Goal: Task Accomplishment & Management: Manage account settings

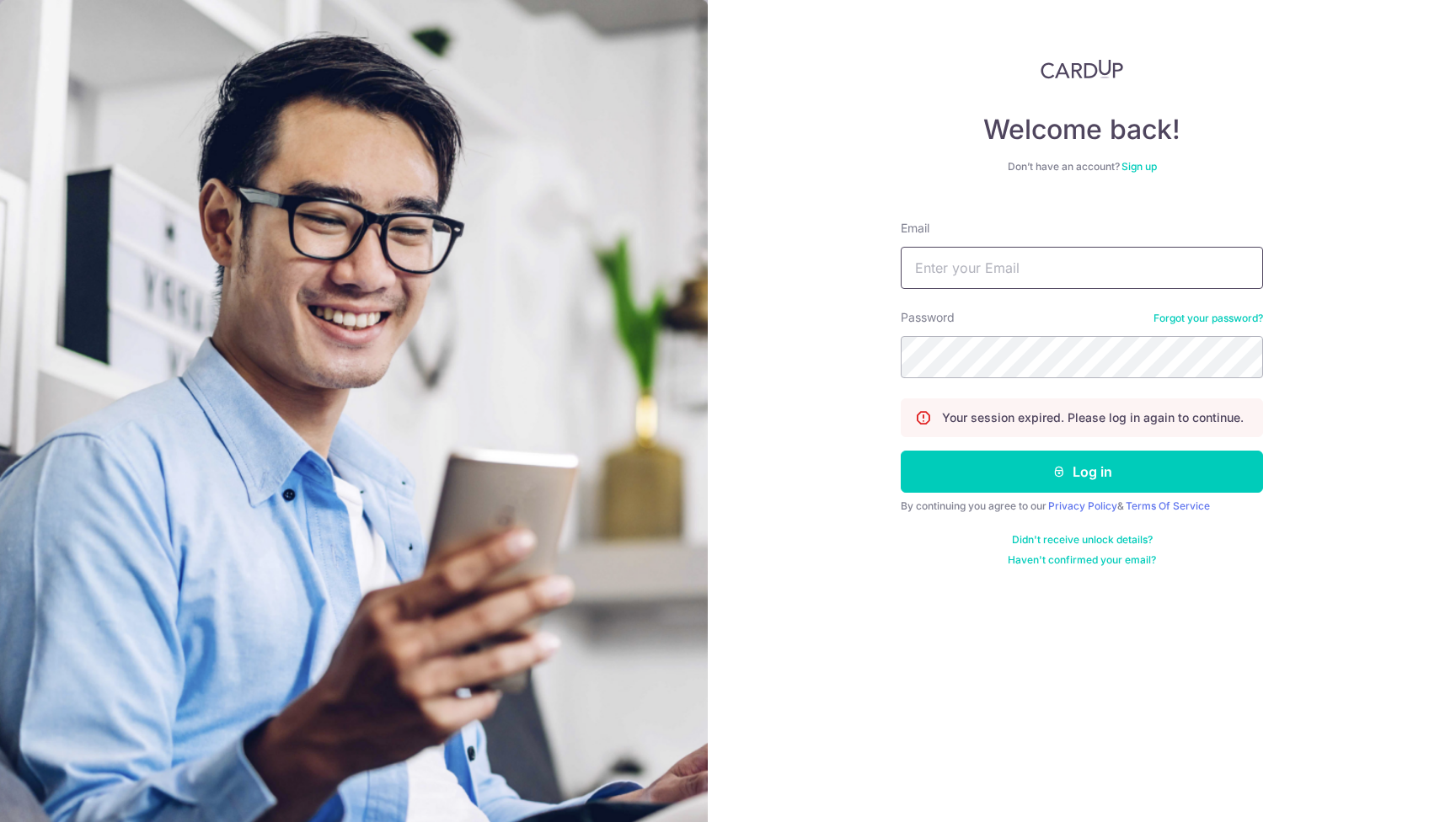
type input "[EMAIL_ADDRESS][DOMAIN_NAME]"
click at [1081, 471] on button "Log in" at bounding box center [1081, 471] width 362 height 42
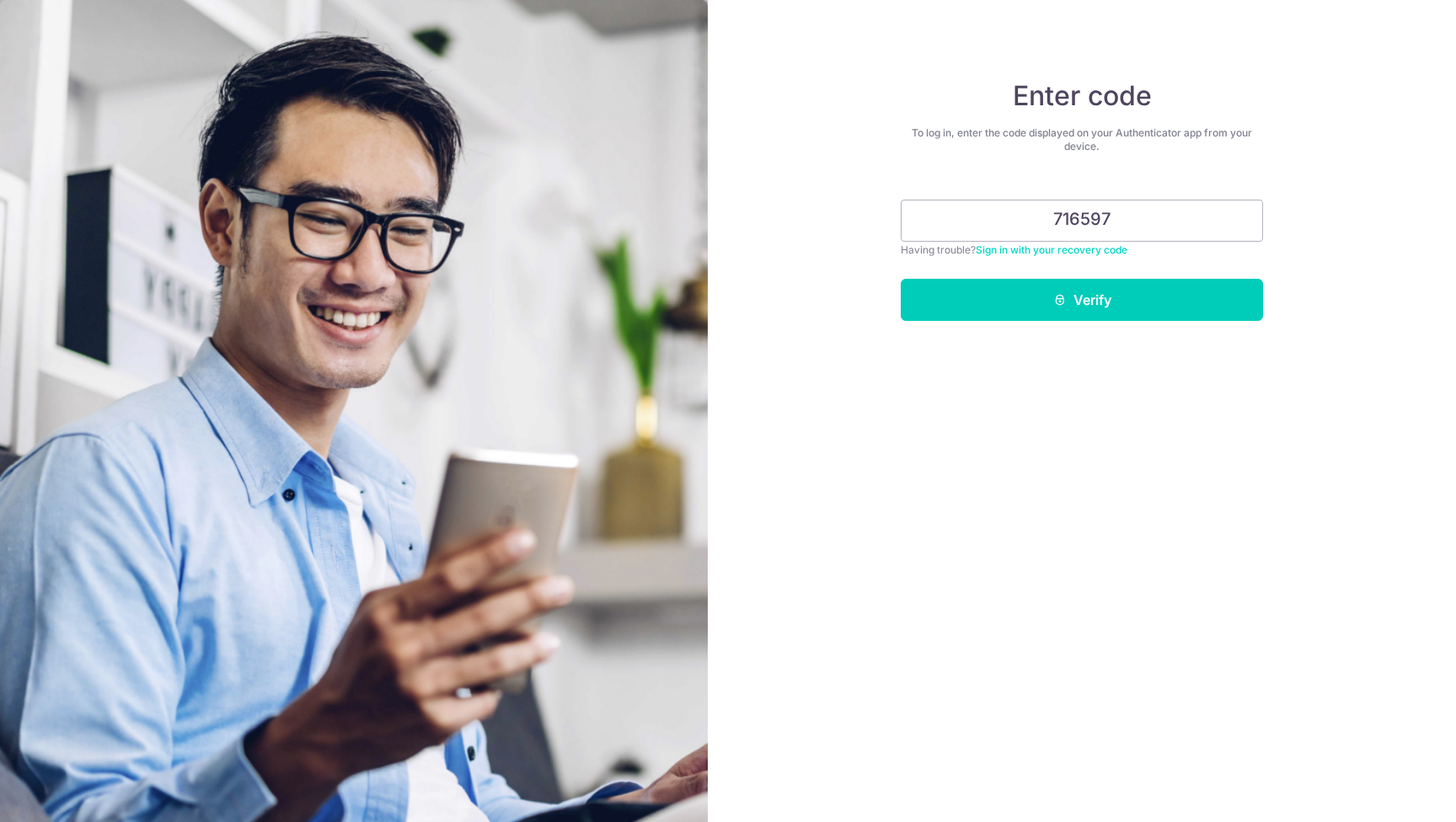
type input "716597"
click at [1081, 300] on button "Verify" at bounding box center [1081, 299] width 362 height 42
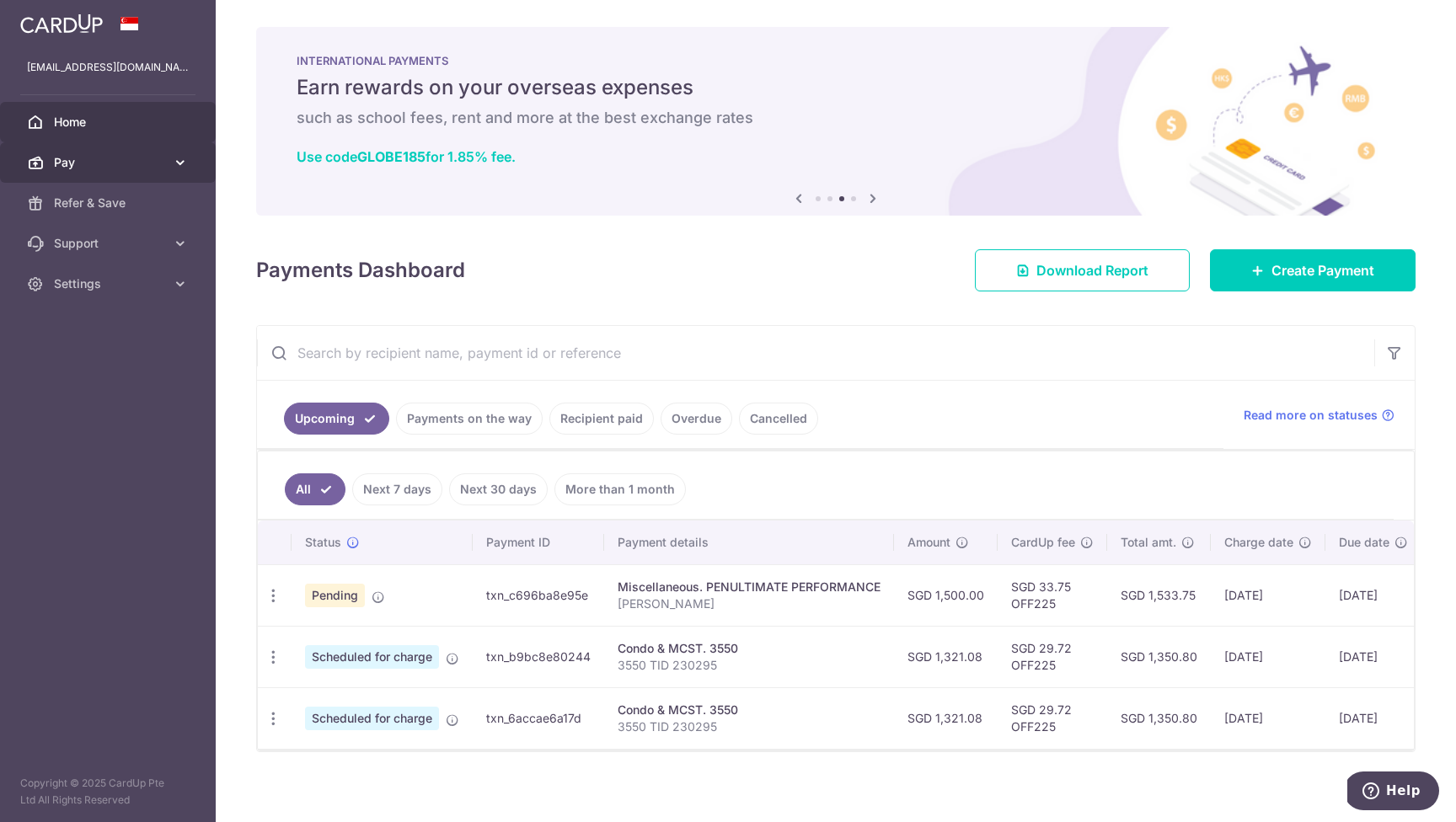
click at [181, 161] on icon at bounding box center [180, 162] width 17 height 17
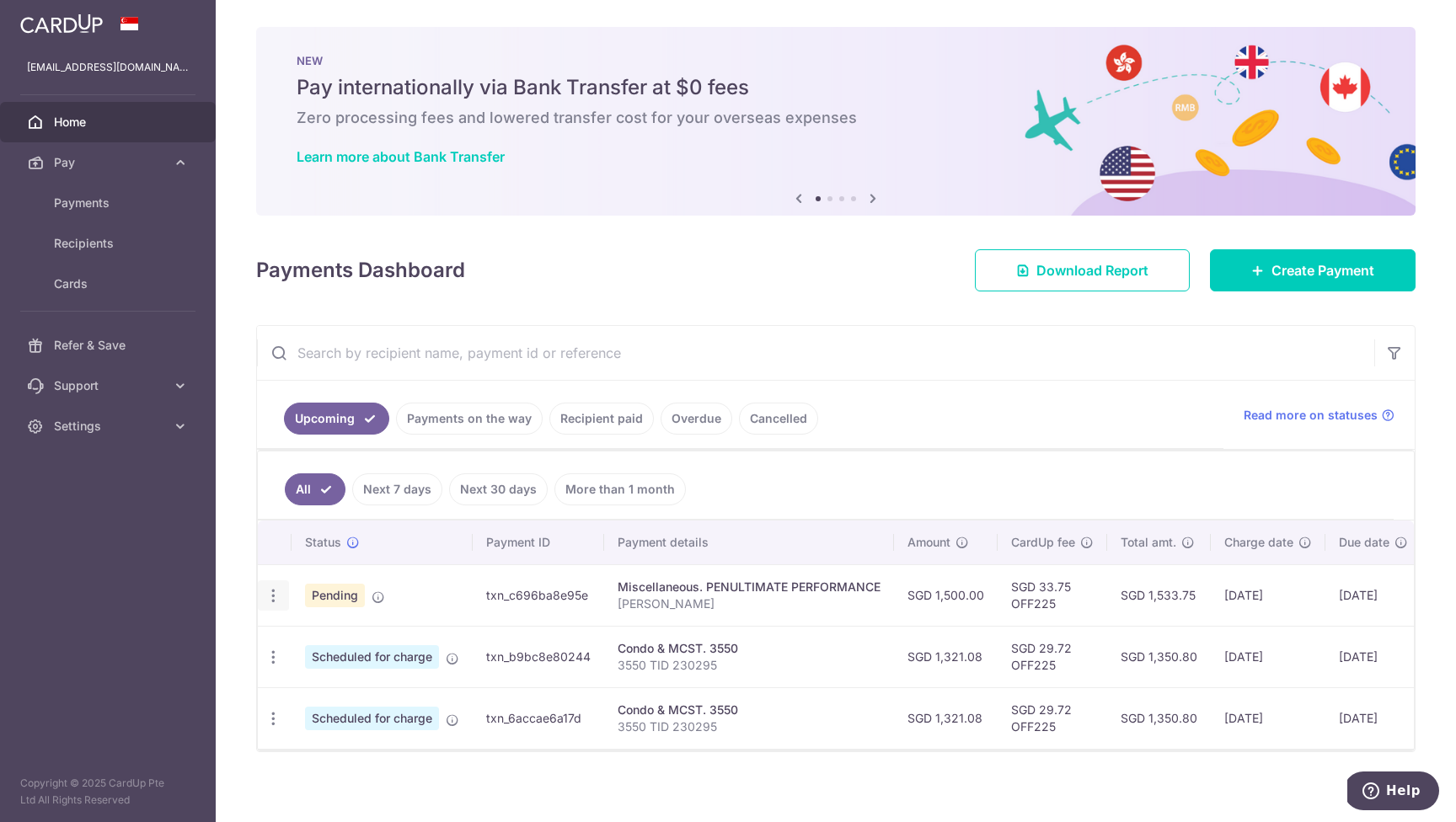
click at [271, 590] on icon "button" at bounding box center [273, 596] width 18 height 18
click at [1001, 369] on input "text" at bounding box center [815, 352] width 1117 height 54
click at [273, 593] on icon "button" at bounding box center [273, 596] width 18 height 18
click at [1121, 405] on ul "Upcoming Payments on the way Recipient paid Overdue Cancelled" at bounding box center [740, 414] width 966 height 68
